Goal: Find specific page/section: Find specific page/section

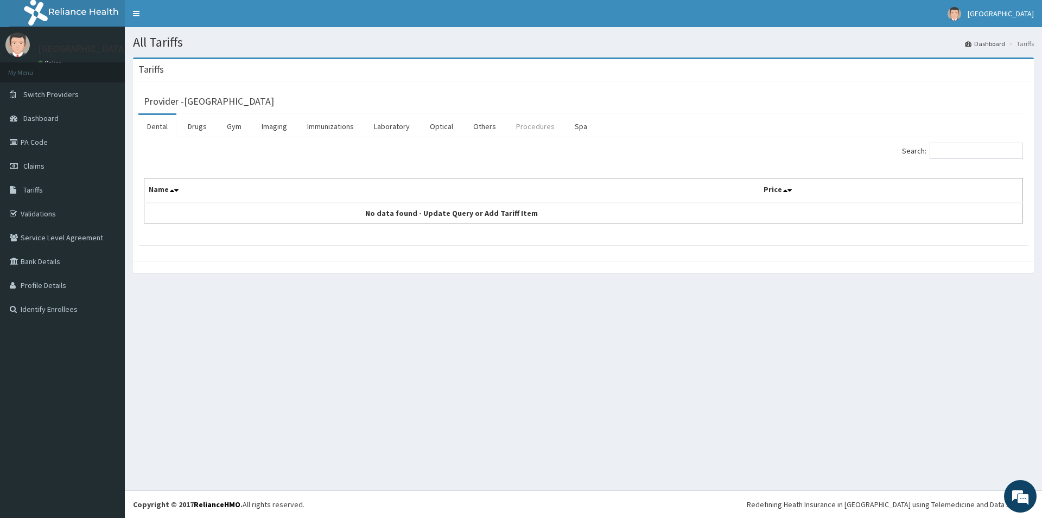
click at [534, 123] on link "Procedures" at bounding box center [535, 126] width 56 height 23
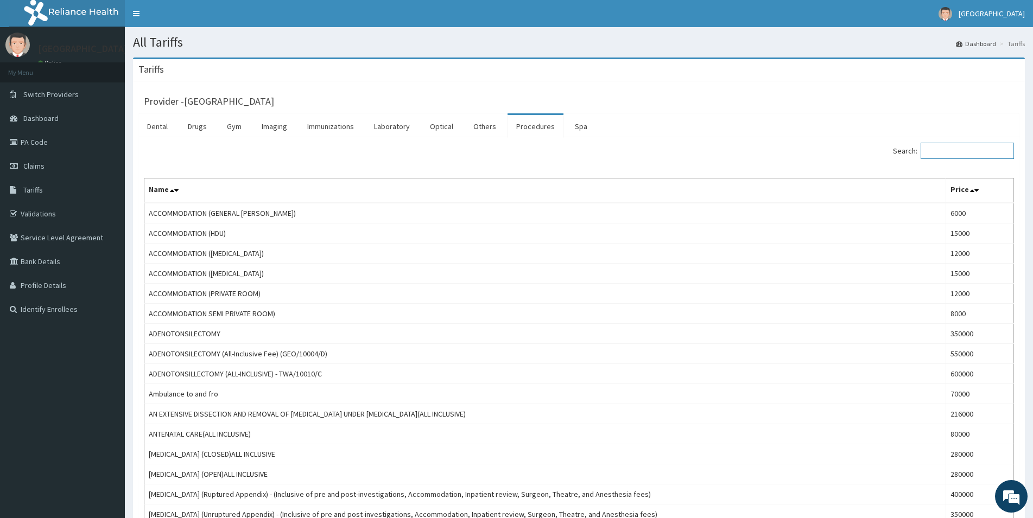
click at [951, 149] on input "Search:" at bounding box center [967, 151] width 93 height 16
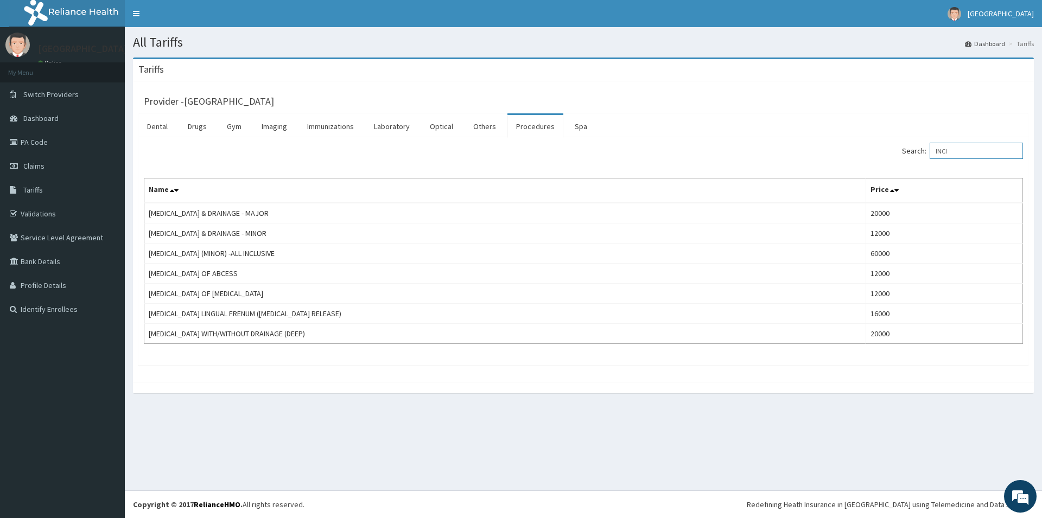
type input "INCI"
click at [78, 141] on link "PA Code" at bounding box center [62, 142] width 125 height 24
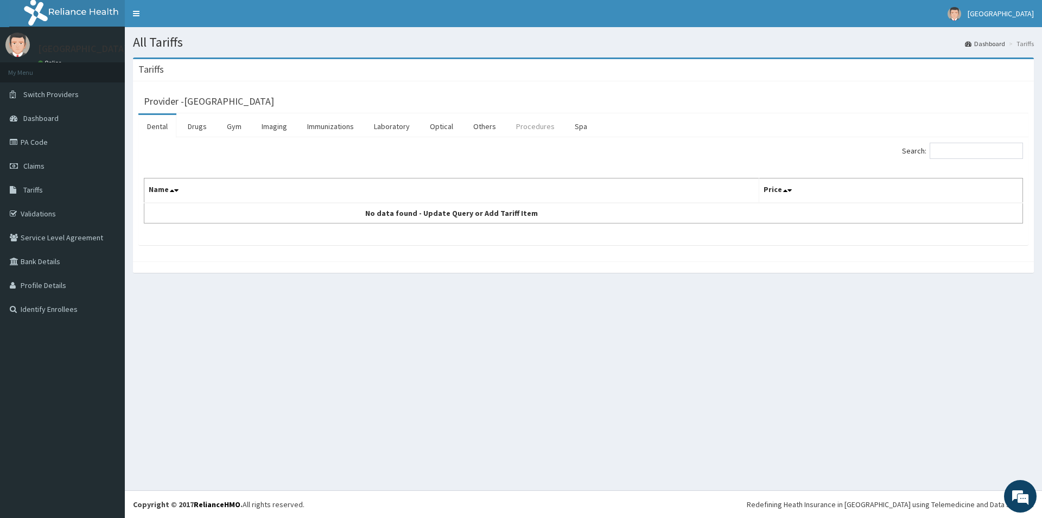
click at [528, 129] on link "Procedures" at bounding box center [535, 126] width 56 height 23
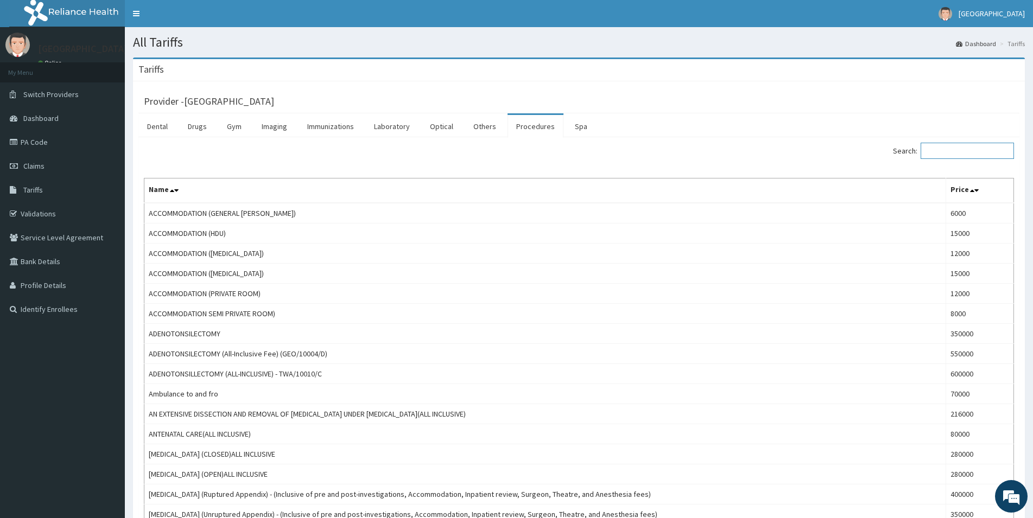
click at [946, 149] on input "Search:" at bounding box center [967, 151] width 93 height 16
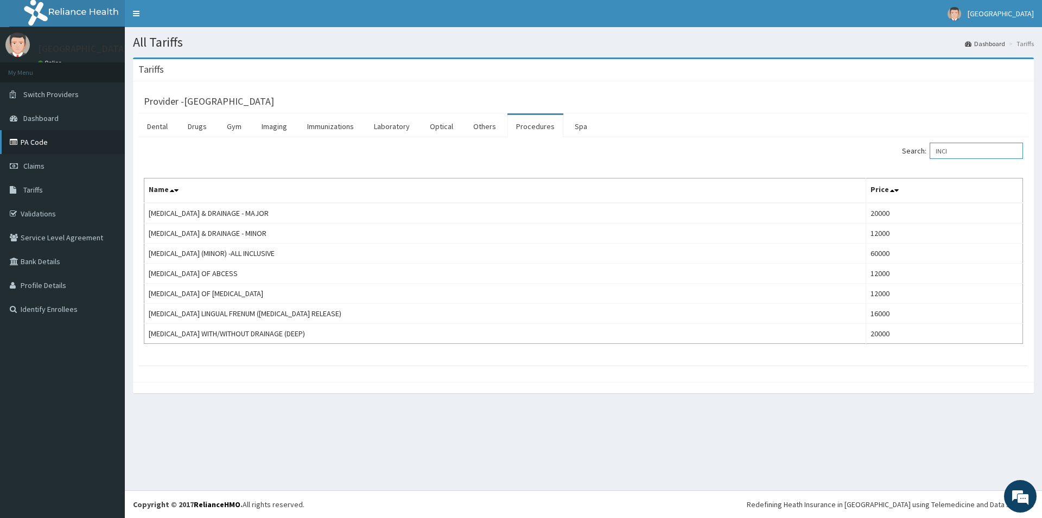
type input "INCI"
click at [84, 138] on link "PA Code" at bounding box center [62, 142] width 125 height 24
